Goal: Task Accomplishment & Management: Manage account settings

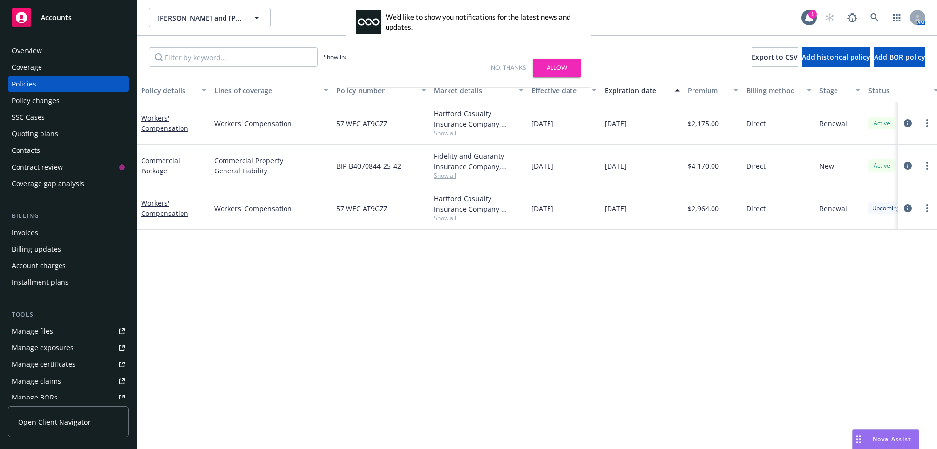
click at [545, 67] on link "Allow" at bounding box center [557, 68] width 48 height 19
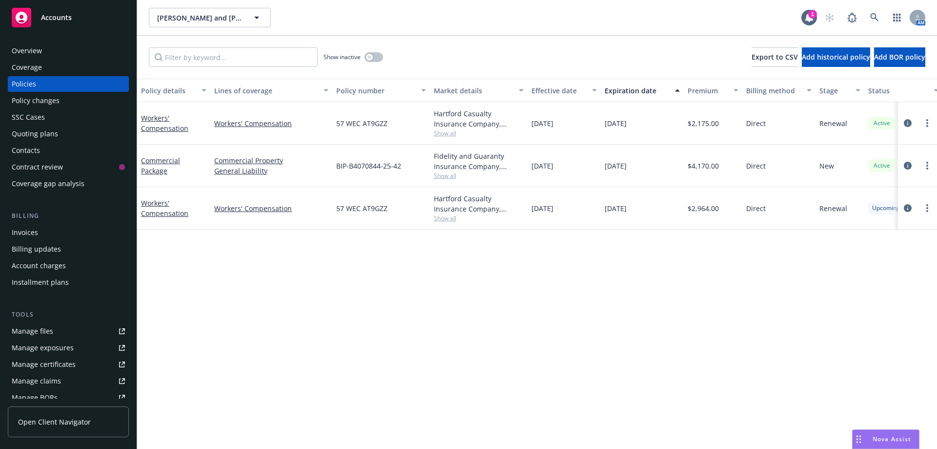
click at [50, 45] on div "Overview" at bounding box center [68, 51] width 113 height 16
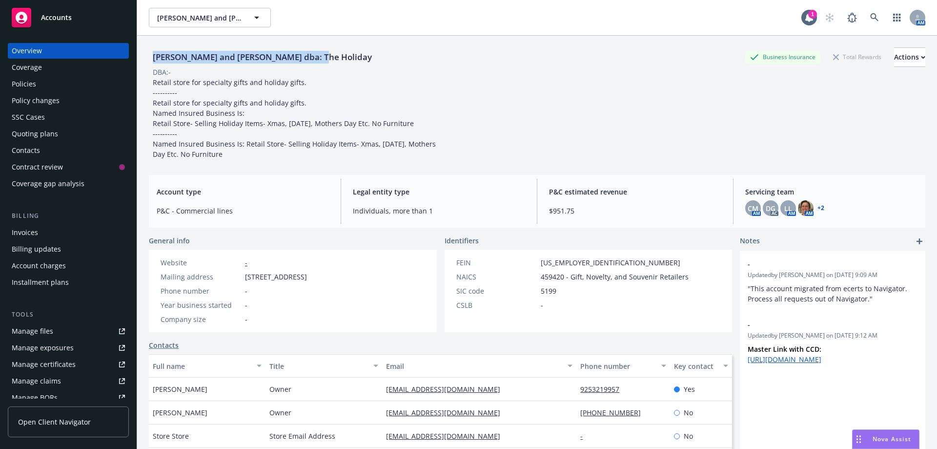
drag, startPoint x: 152, startPoint y: 57, endPoint x: 319, endPoint y: 59, distance: 166.5
click at [319, 59] on div "Barry and Karen Bruce dba: The Holiday Business Insurance Total Rewards Actions" at bounding box center [537, 57] width 777 height 20
copy div "Barry and Karen Bruce dba: The Holiday"
drag, startPoint x: 241, startPoint y: 279, endPoint x: 367, endPoint y: 279, distance: 125.9
click at [311, 279] on div "Mailing address 2323 1st Street, Livermore, CA, 94550" at bounding box center [234, 276] width 154 height 10
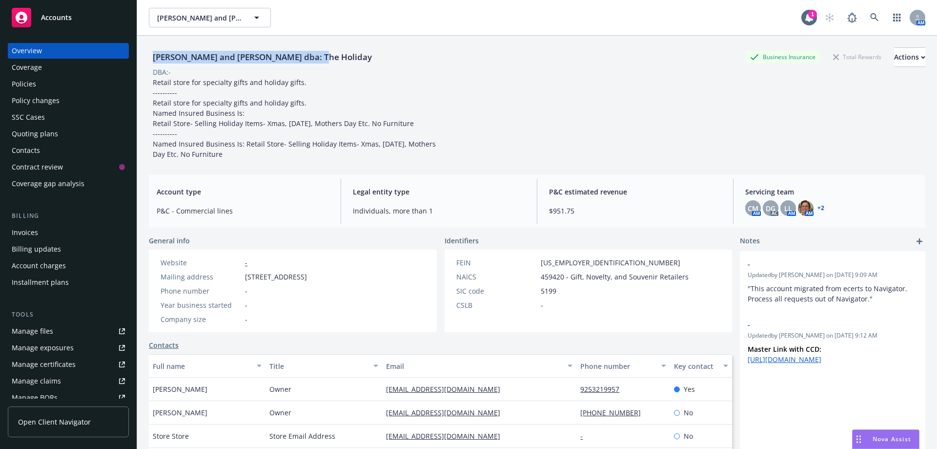
copy div "2323 1st Street, Livermore, CA, 94550"
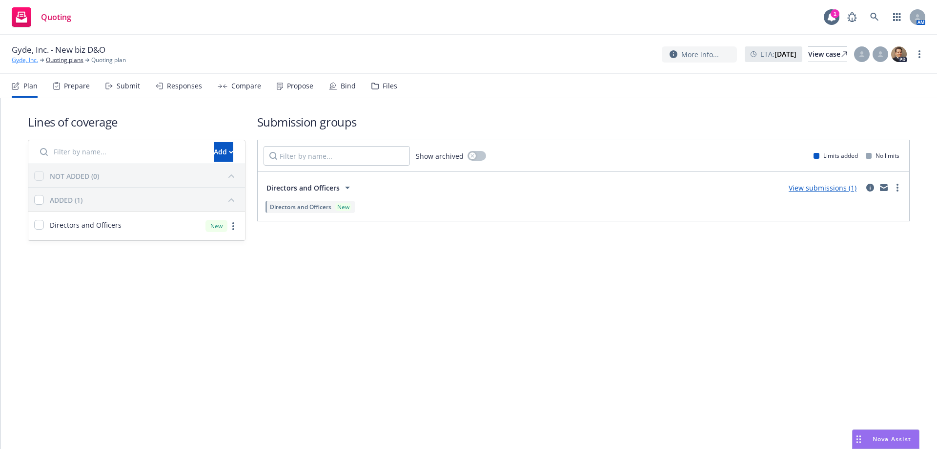
click at [27, 57] on link "Gyde, Inc." at bounding box center [25, 60] width 26 height 9
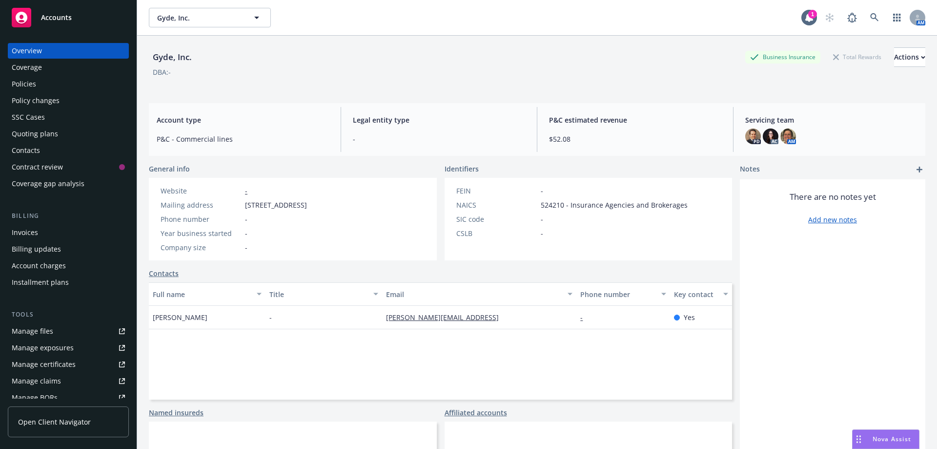
click at [15, 85] on div "Policies" at bounding box center [24, 84] width 24 height 16
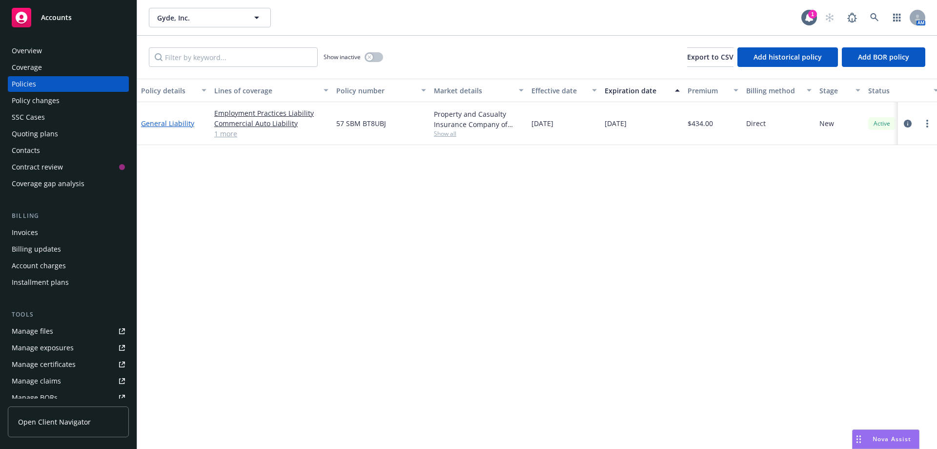
click at [150, 121] on link "General Liability" at bounding box center [167, 123] width 53 height 9
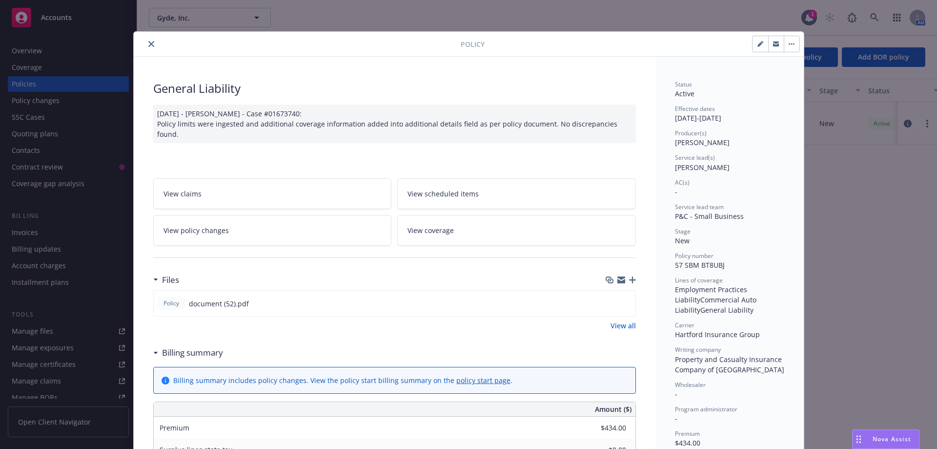
click at [758, 42] on icon "button" at bounding box center [761, 44] width 6 height 6
select select "NEW"
select select "12"
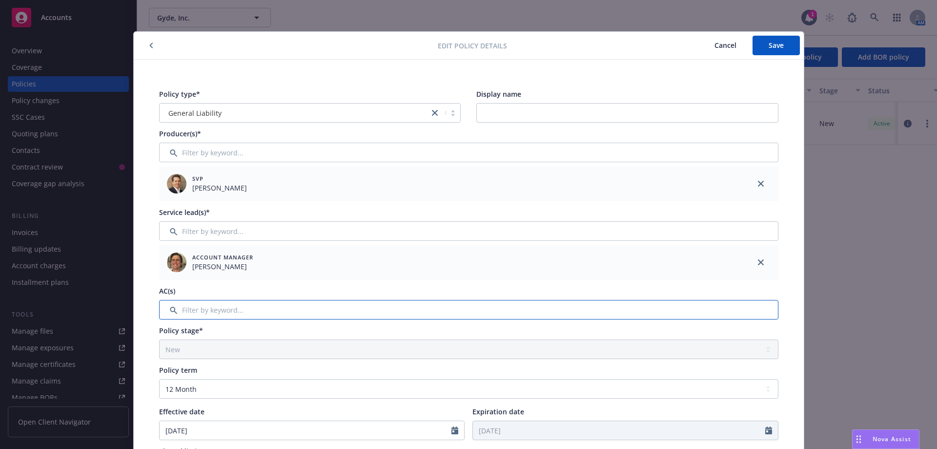
click at [223, 313] on input "Filter by keyword..." at bounding box center [468, 310] width 619 height 20
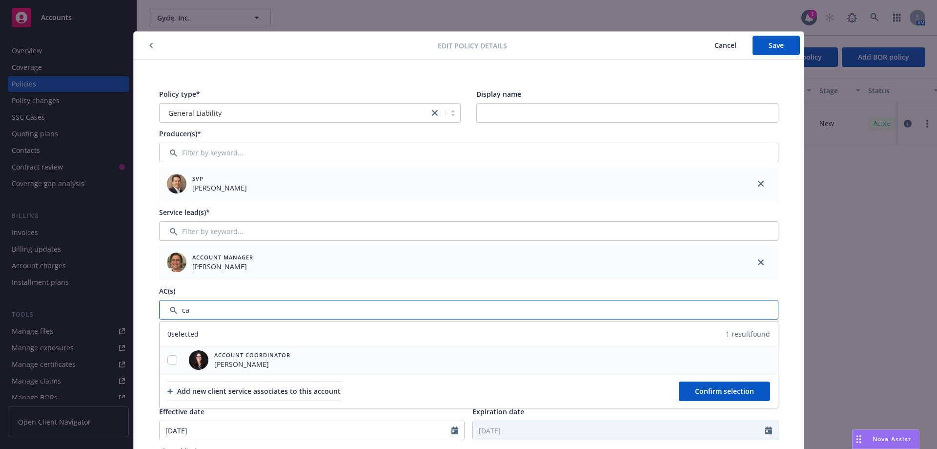
type input "ca"
click at [169, 360] on input "checkbox" at bounding box center [172, 360] width 10 height 10
checkbox input "true"
click at [714, 395] on span "Confirm selection" at bounding box center [724, 390] width 59 height 9
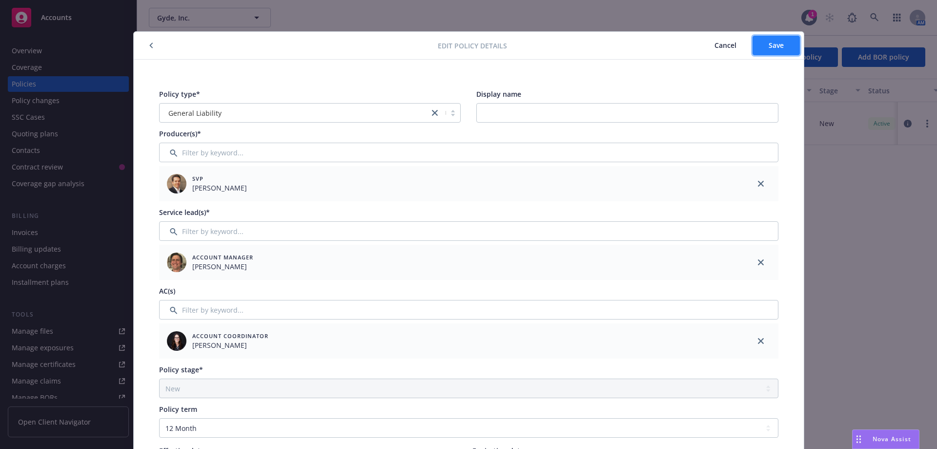
click at [785, 44] on button "Save" at bounding box center [776, 46] width 47 height 20
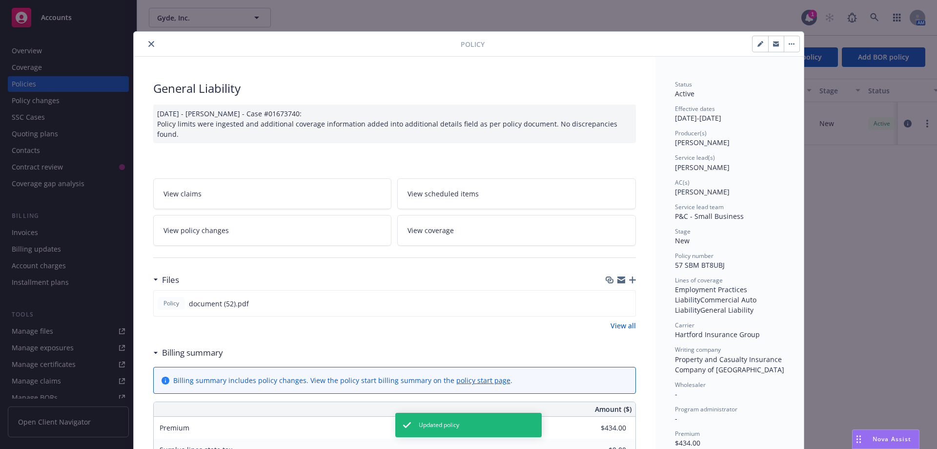
click at [148, 44] on icon "close" at bounding box center [151, 44] width 6 height 6
